Goal: Find specific page/section: Find specific page/section

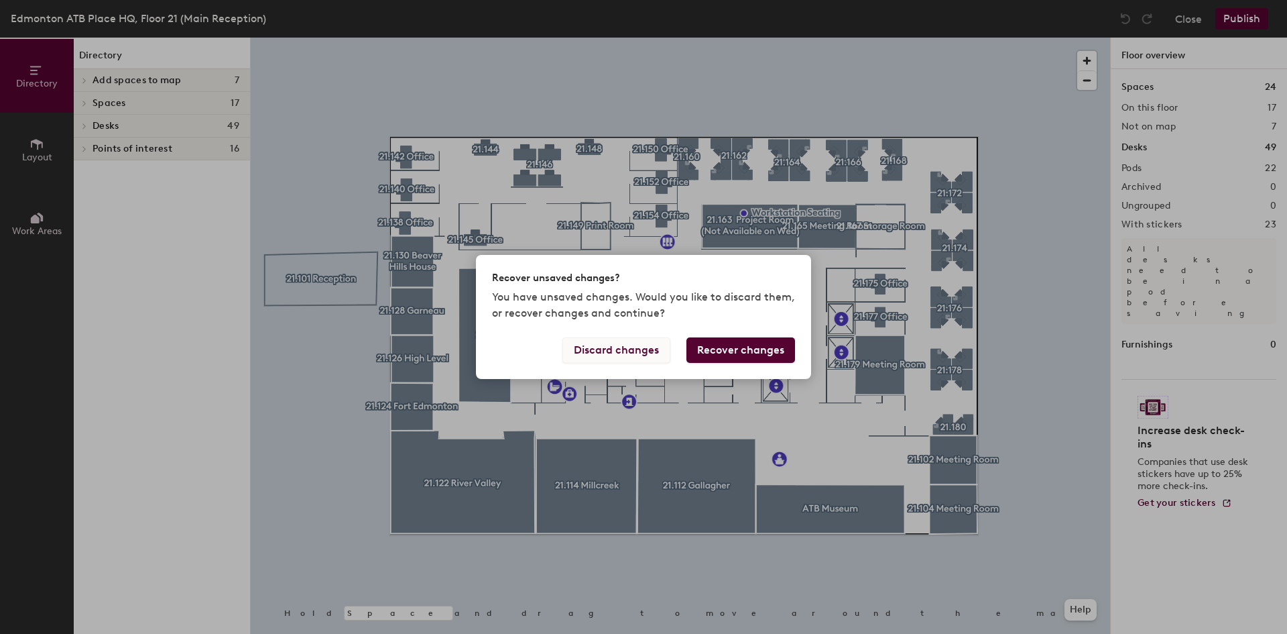
click at [595, 347] on button "Discard changes" at bounding box center [617, 349] width 108 height 25
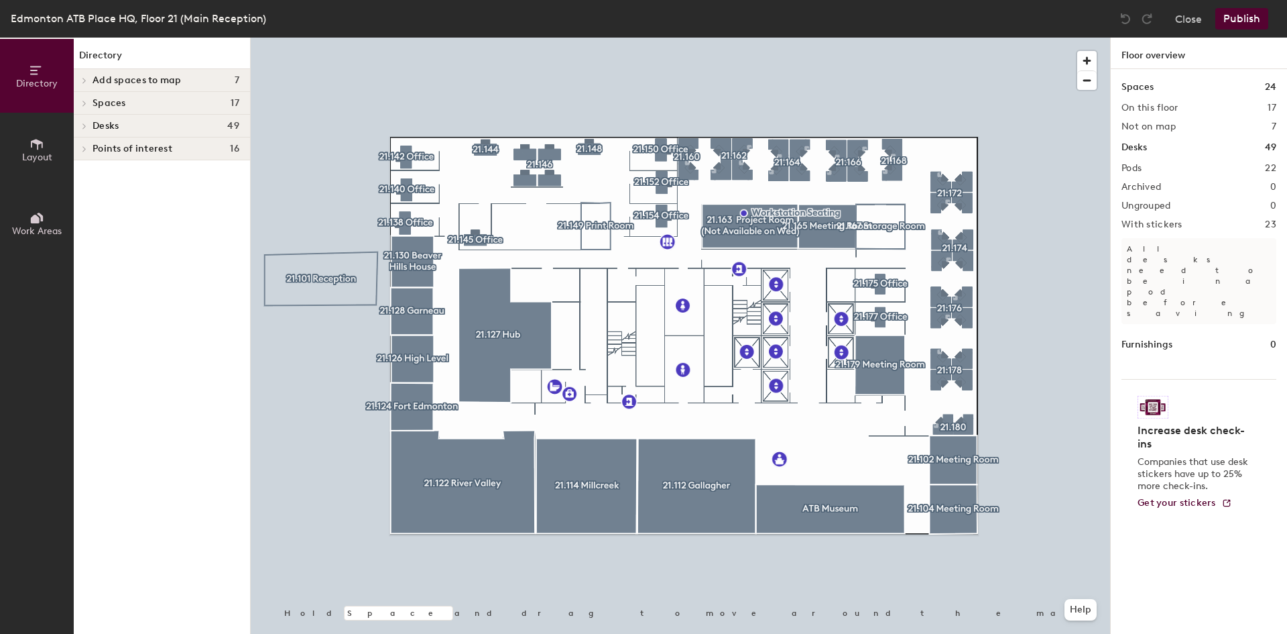
click at [969, 38] on div at bounding box center [681, 38] width 860 height 0
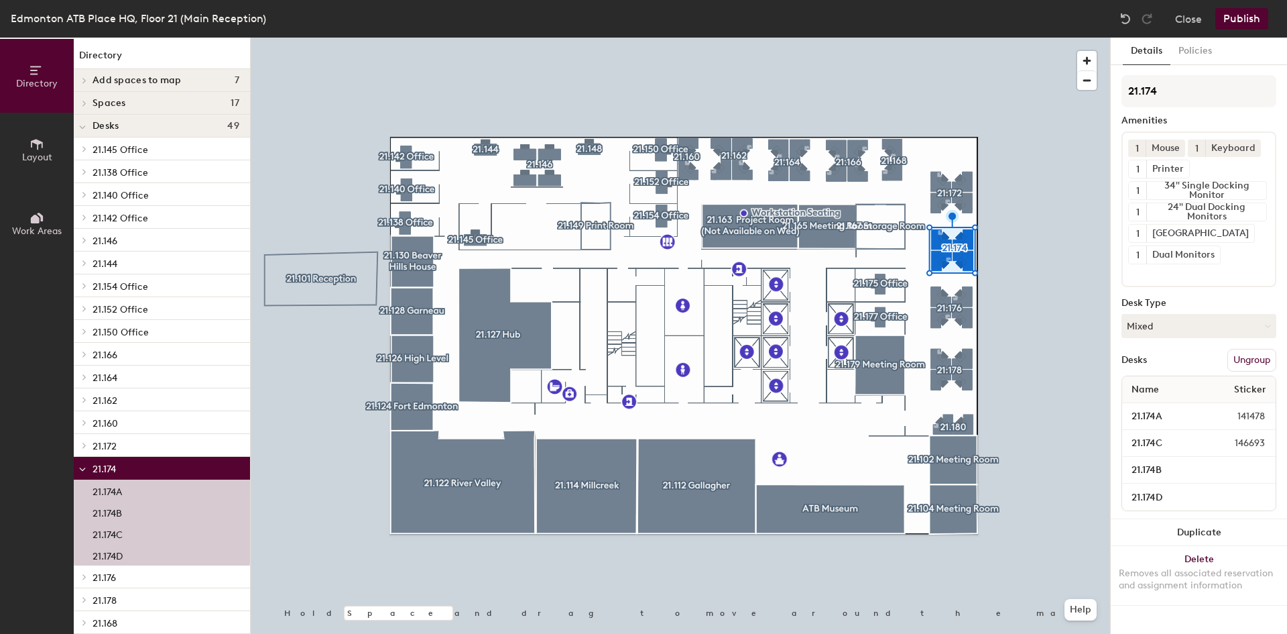
click at [170, 154] on p "21.145 Office" at bounding box center [166, 148] width 147 height 17
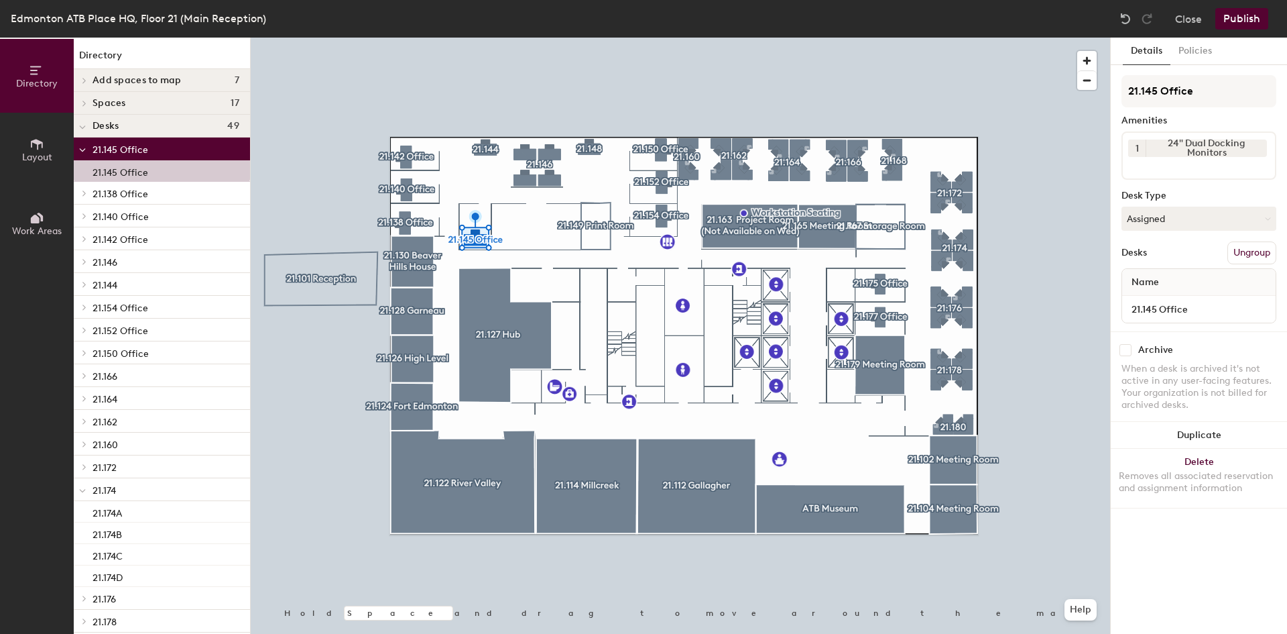
click at [95, 437] on p "21.160" at bounding box center [166, 443] width 147 height 17
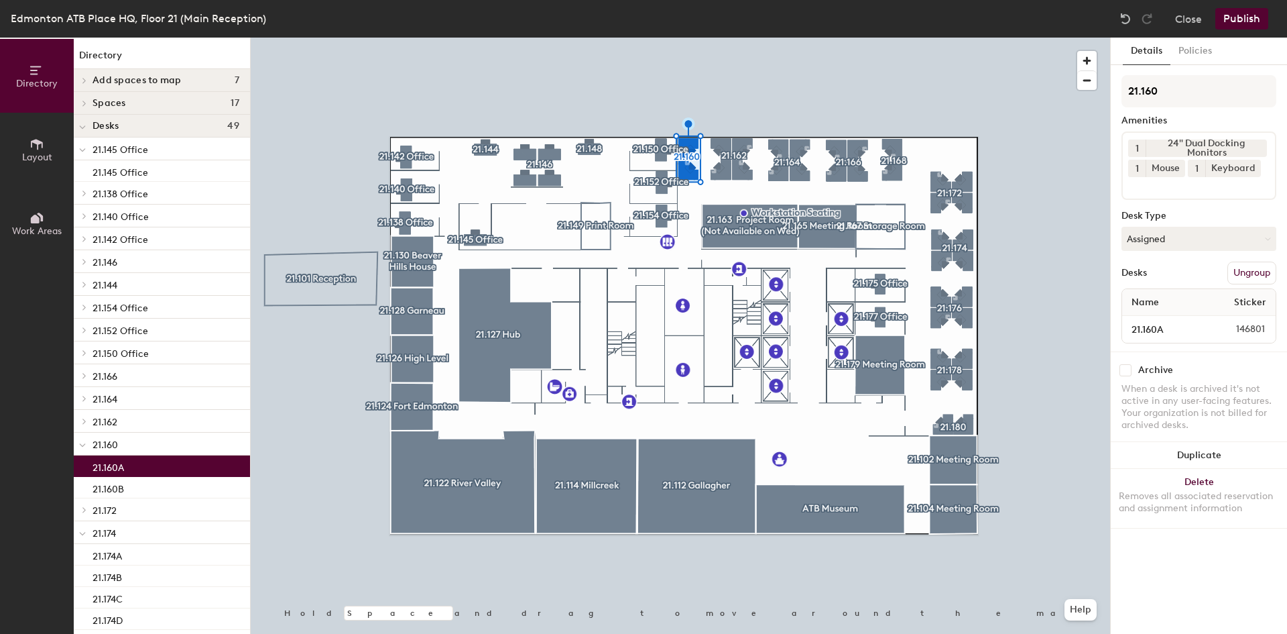
click at [133, 468] on div "21.160A" at bounding box center [162, 465] width 176 height 21
click at [1217, 377] on div "Archive When a desk is archived it's not active in any user-facing features. Yo…" at bounding box center [1199, 399] width 176 height 96
click at [1202, 51] on button "Policies" at bounding box center [1196, 51] width 50 height 27
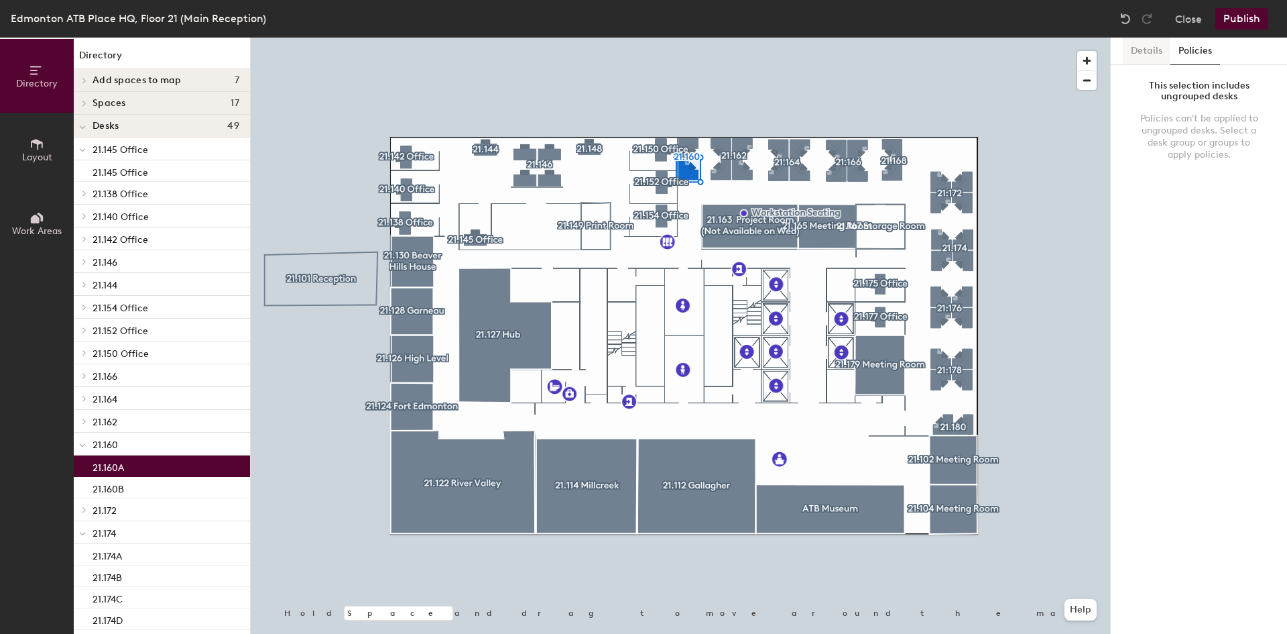
click at [1133, 49] on button "Details" at bounding box center [1147, 51] width 48 height 27
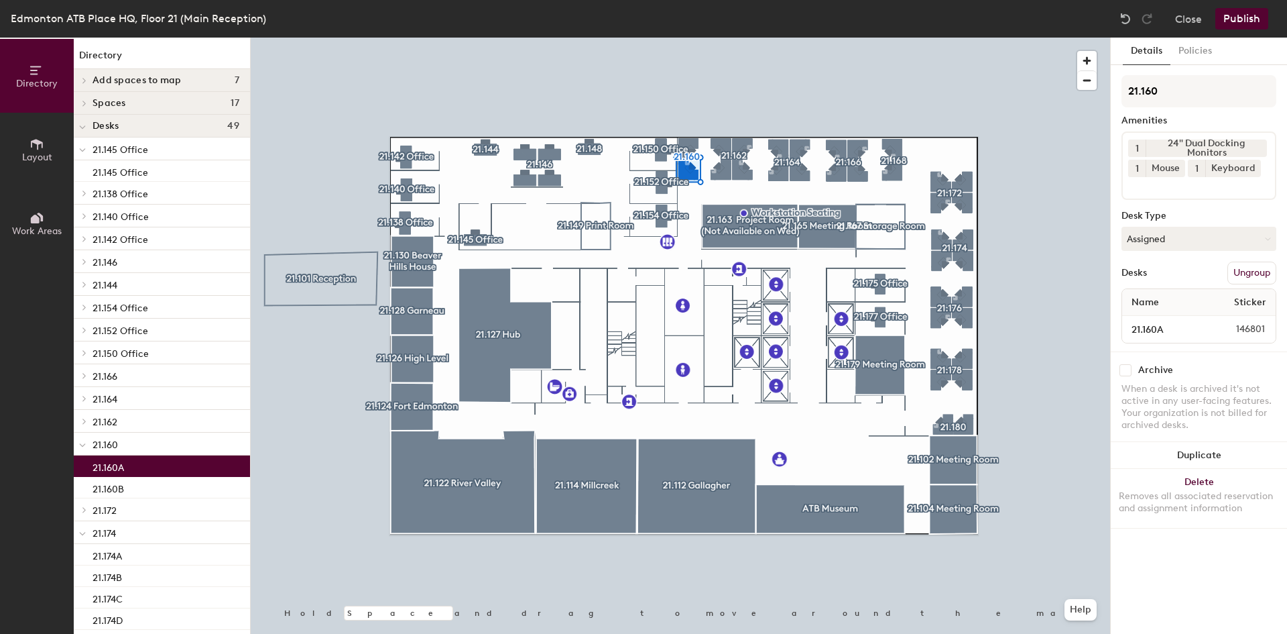
click at [1218, 111] on div "21.160 Amenities 1 24" Dual Docking Monitors 1 Mouse 1 Keyboard Desk Type Assig…" at bounding box center [1199, 213] width 155 height 276
drag, startPoint x: 213, startPoint y: 233, endPoint x: 243, endPoint y: 253, distance: 36.1
click at [243, 253] on div "Directory Add spaces to map 7 21-101 Meeting Room 21-104 (Secure Access) 21-106…" at bounding box center [162, 336] width 176 height 596
